Goal: Find specific page/section: Find specific page/section

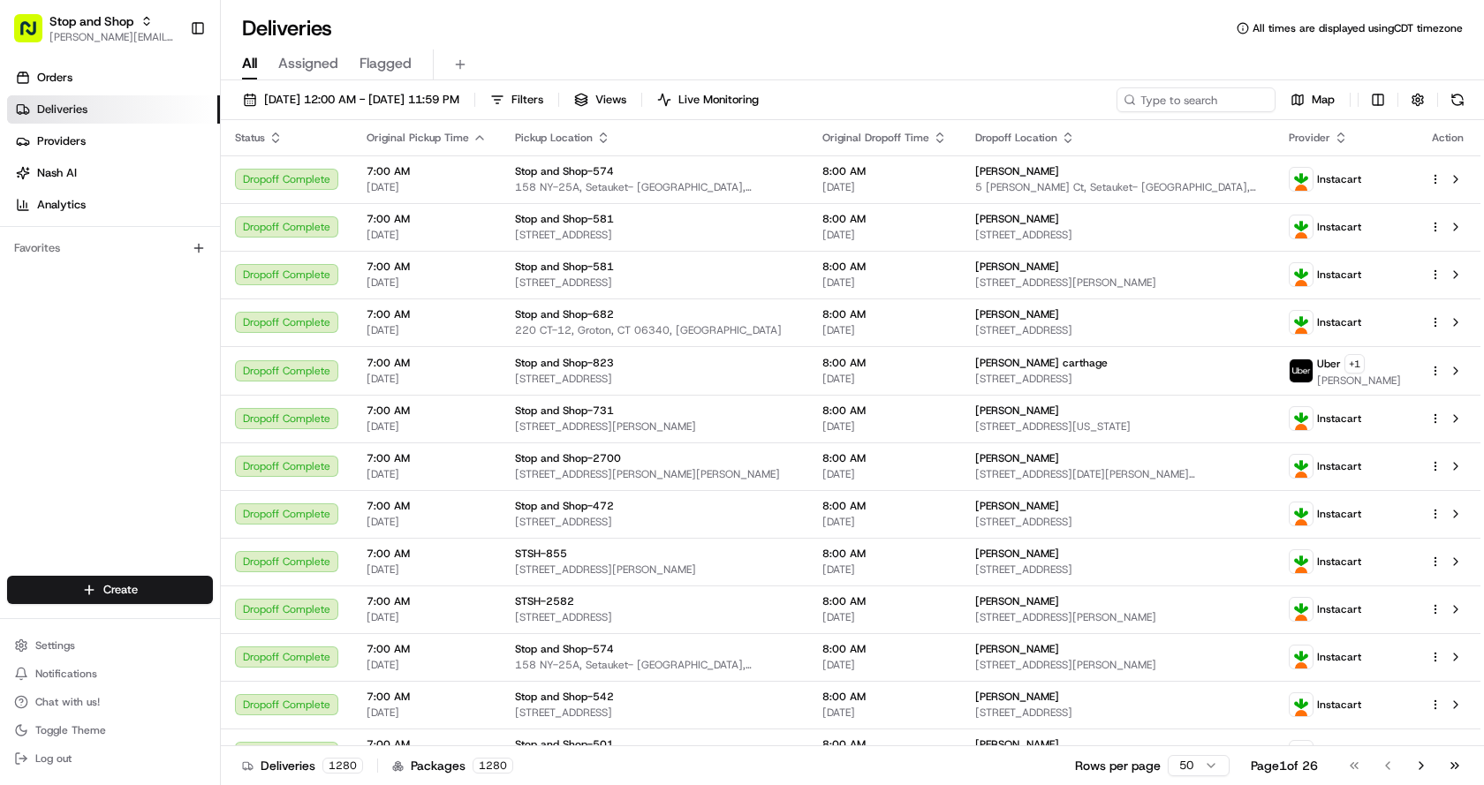
click at [1028, 66] on div "All Assigned Flagged" at bounding box center [852, 64] width 1263 height 31
click at [53, 29] on span "Stop and Shop" at bounding box center [91, 21] width 84 height 18
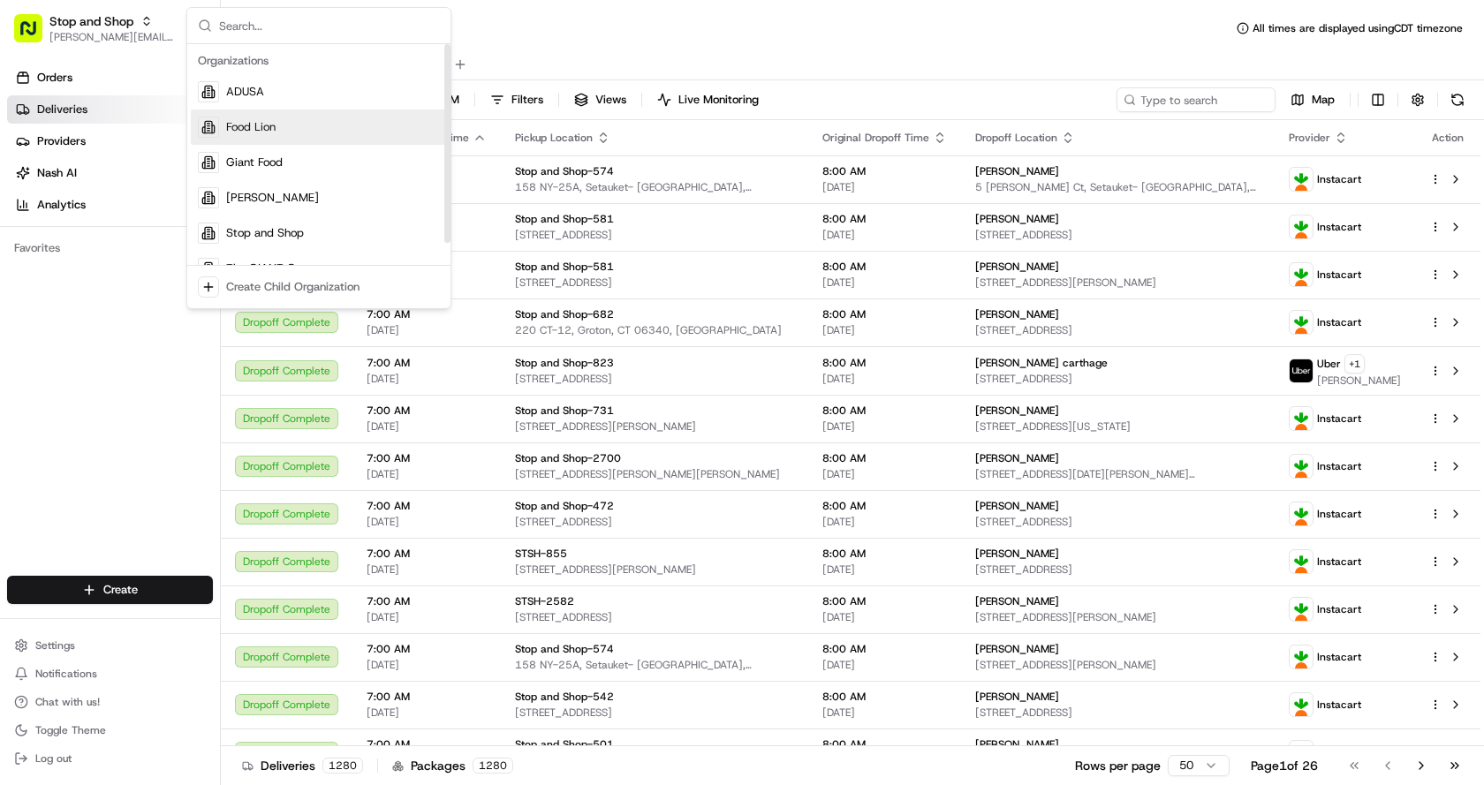
click at [268, 118] on div "Food Lion" at bounding box center [319, 127] width 256 height 35
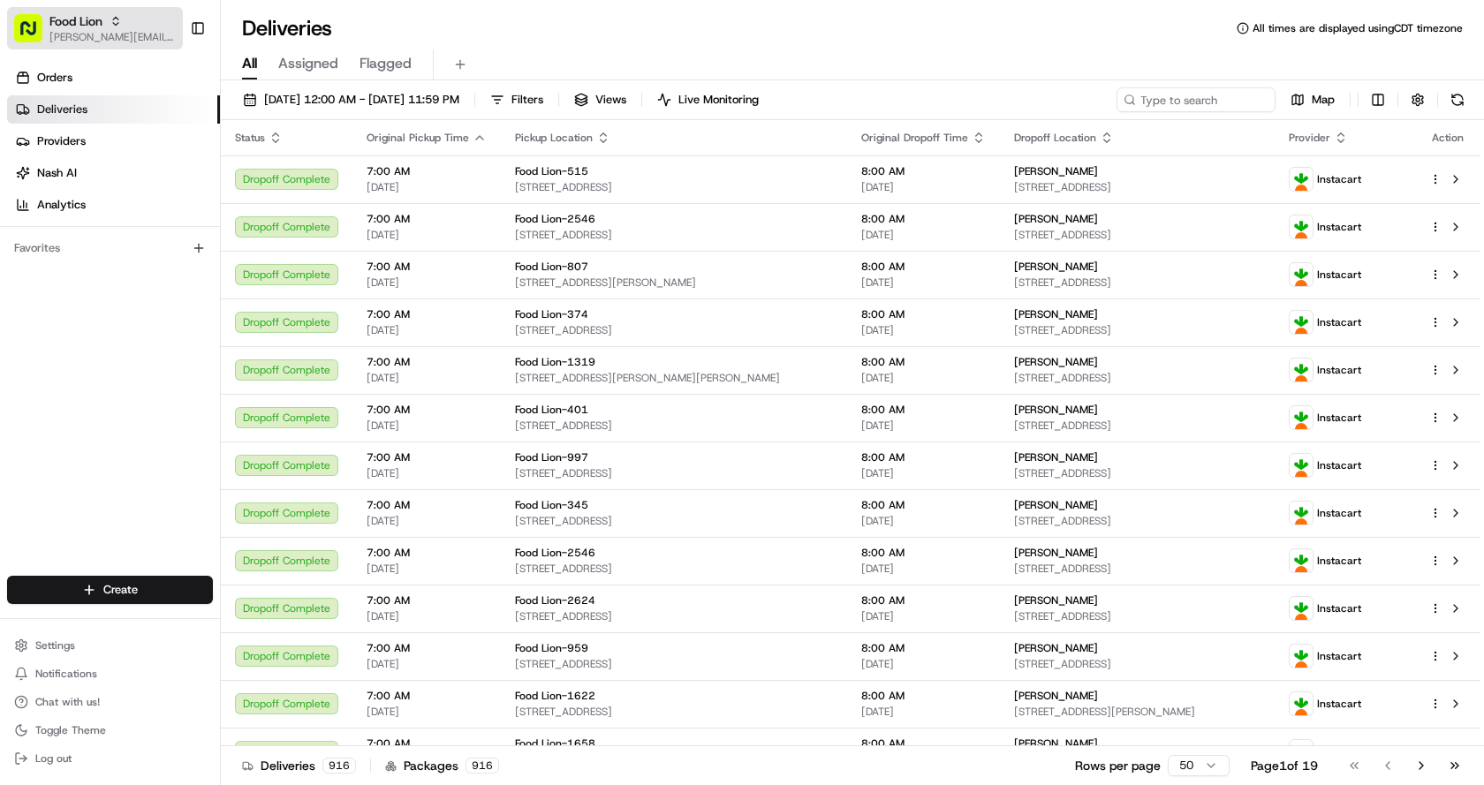
click at [129, 42] on span "[PERSON_NAME][EMAIL_ADDRESS][PERSON_NAME][DOMAIN_NAME]" at bounding box center [112, 37] width 126 height 14
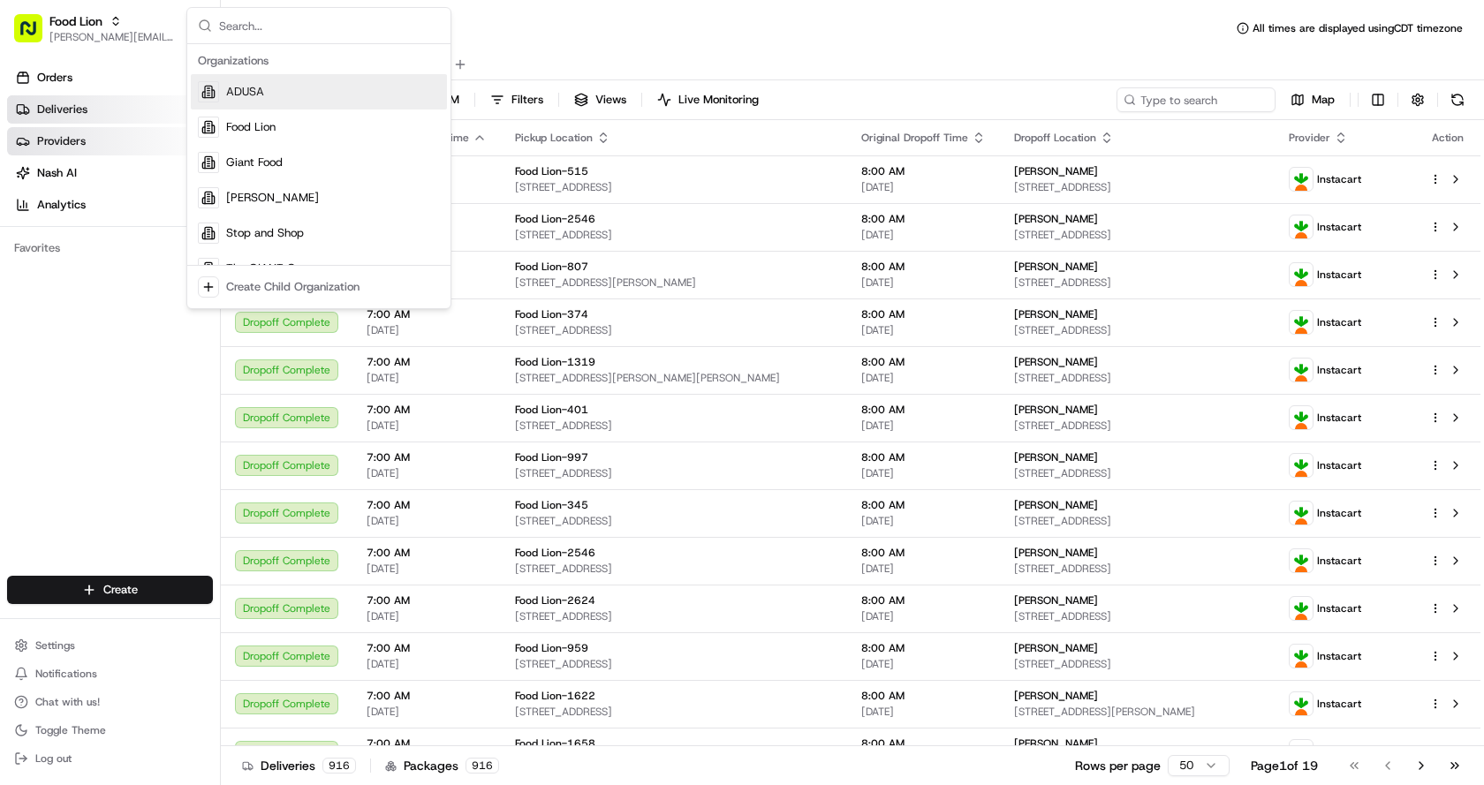
click at [111, 146] on link "Providers" at bounding box center [113, 141] width 213 height 28
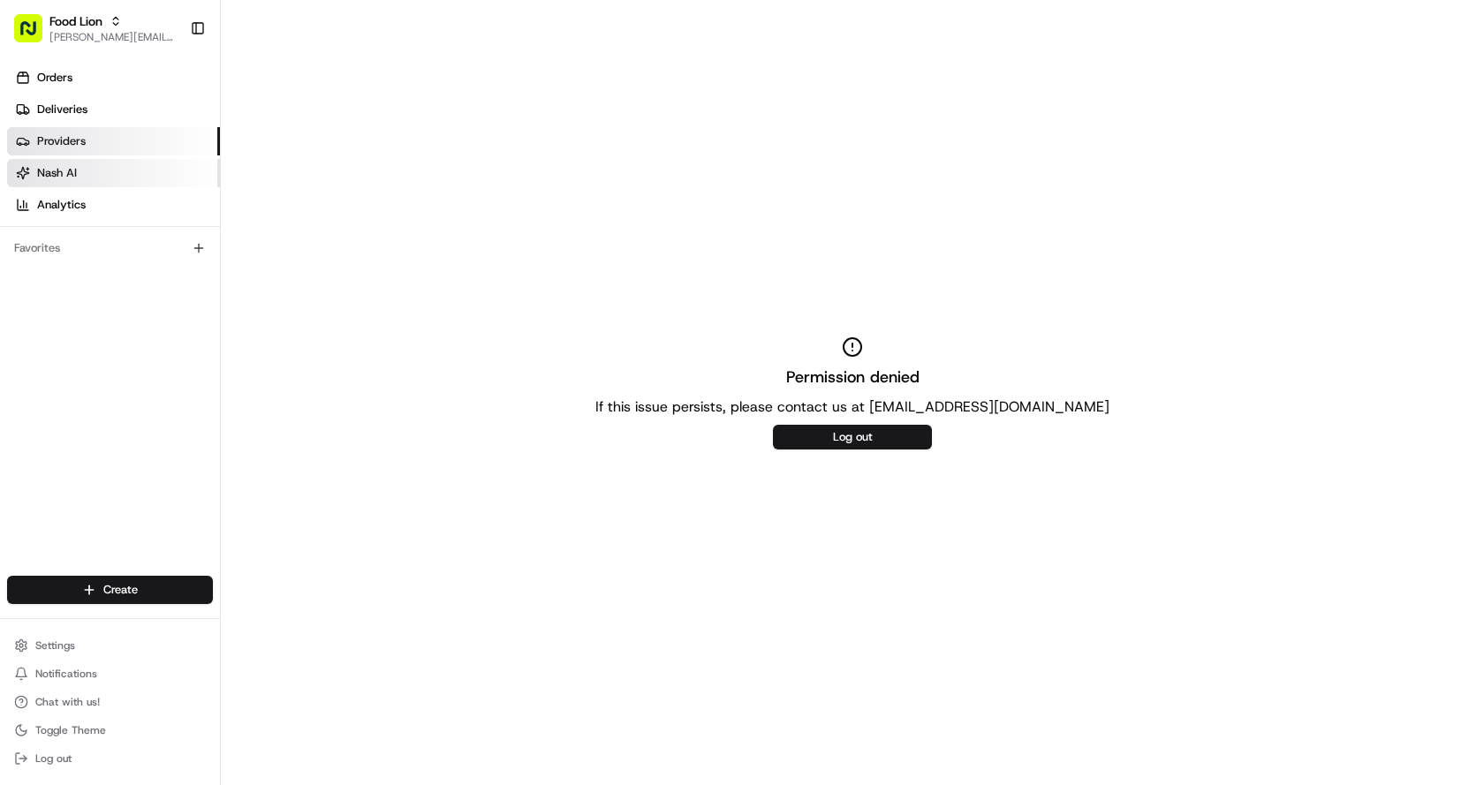
click at [75, 184] on link "Nash AI" at bounding box center [113, 173] width 213 height 28
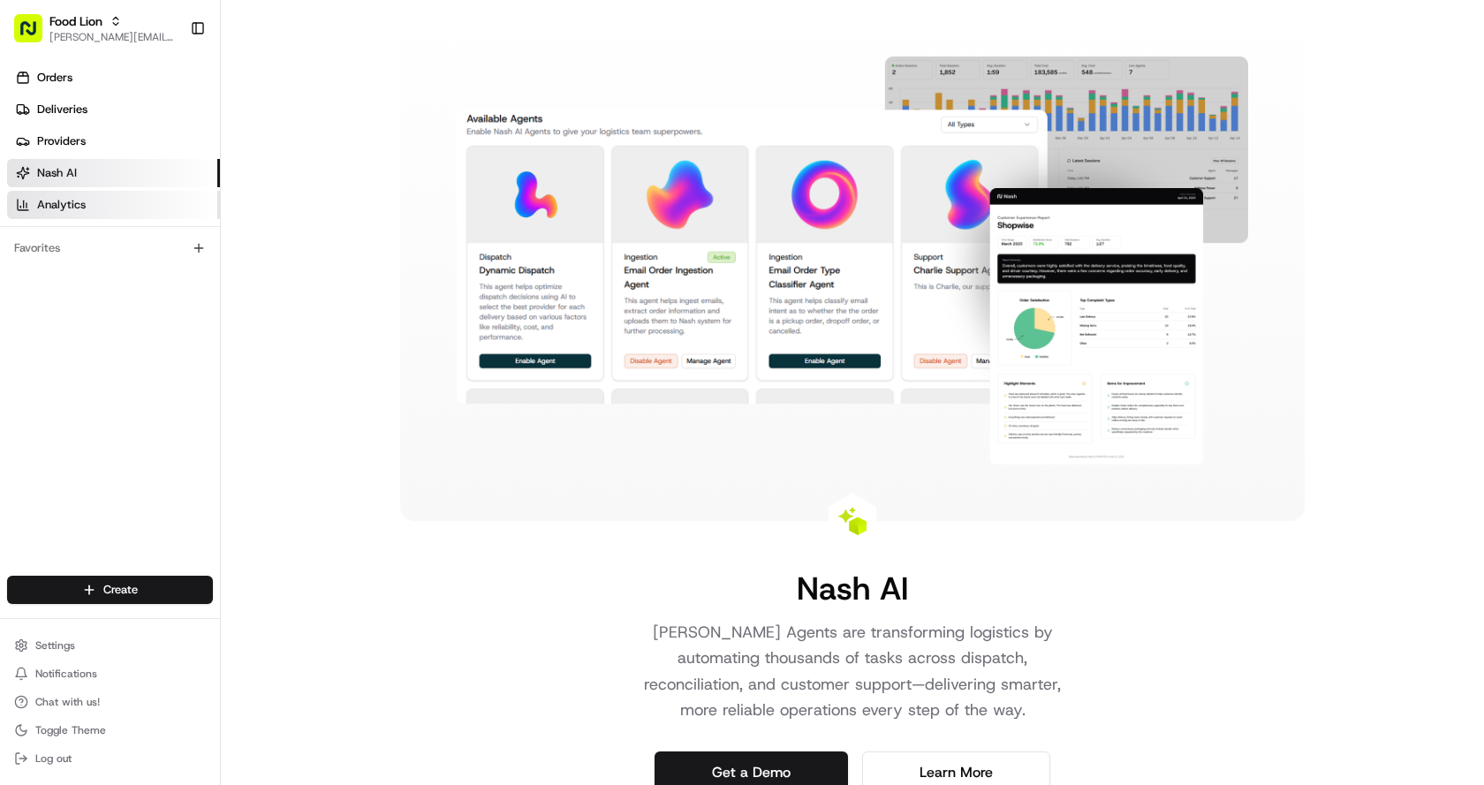
click at [77, 208] on span "Analytics" at bounding box center [61, 205] width 49 height 16
